Goal: Find specific page/section

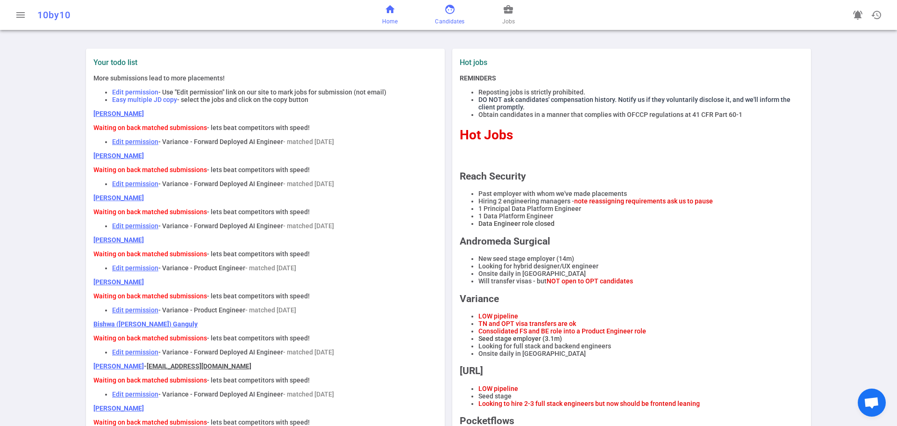
click at [450, 14] on link "face Candidates" at bounding box center [449, 15] width 29 height 22
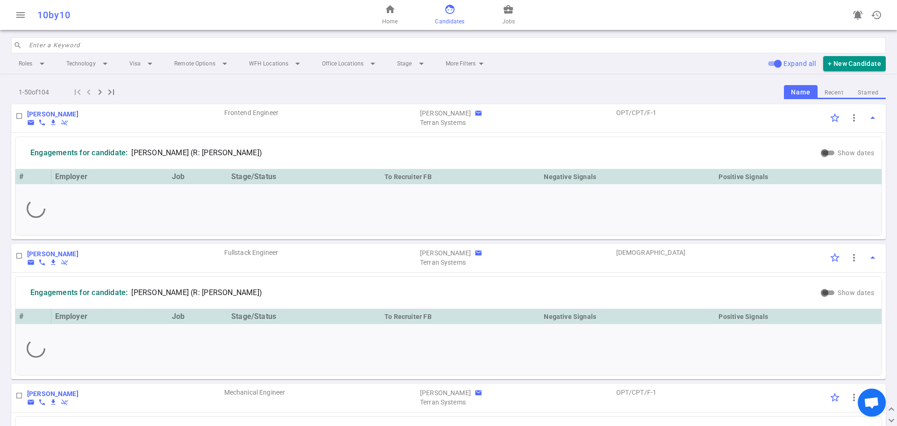
click at [145, 44] on input "search" at bounding box center [455, 45] width 852 height 15
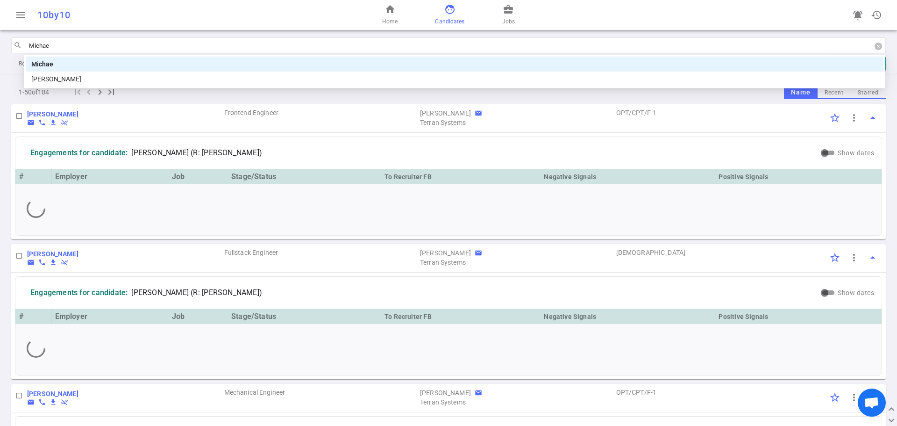
type input "Michael"
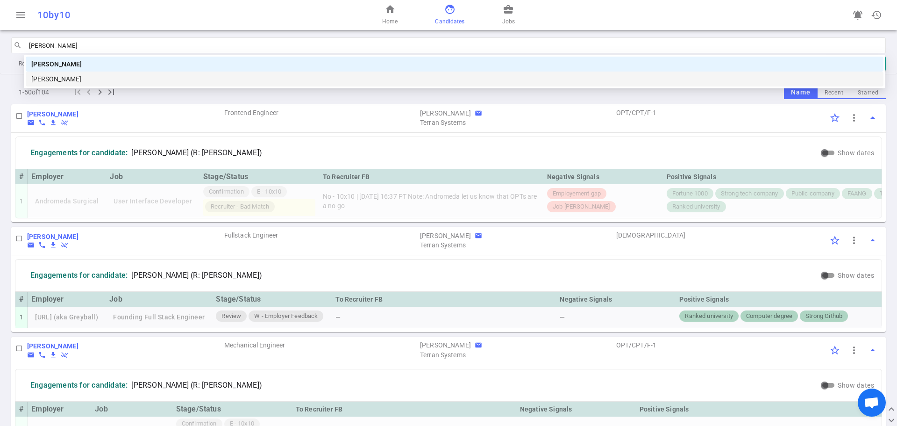
click at [108, 78] on div "Michael Lukiman" at bounding box center [454, 79] width 847 height 10
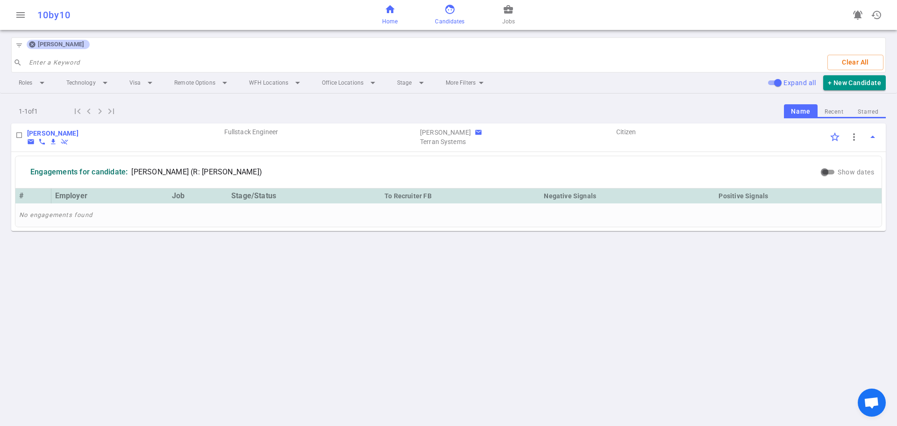
click at [390, 21] on span "Home" at bounding box center [389, 21] width 15 height 9
